Goal: Unclear: Unclear

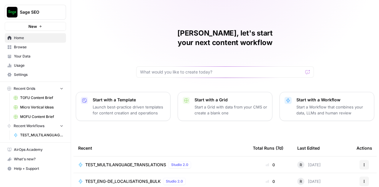
click at [29, 40] on span "Home" at bounding box center [38, 37] width 49 height 5
